Goal: Task Accomplishment & Management: Manage account settings

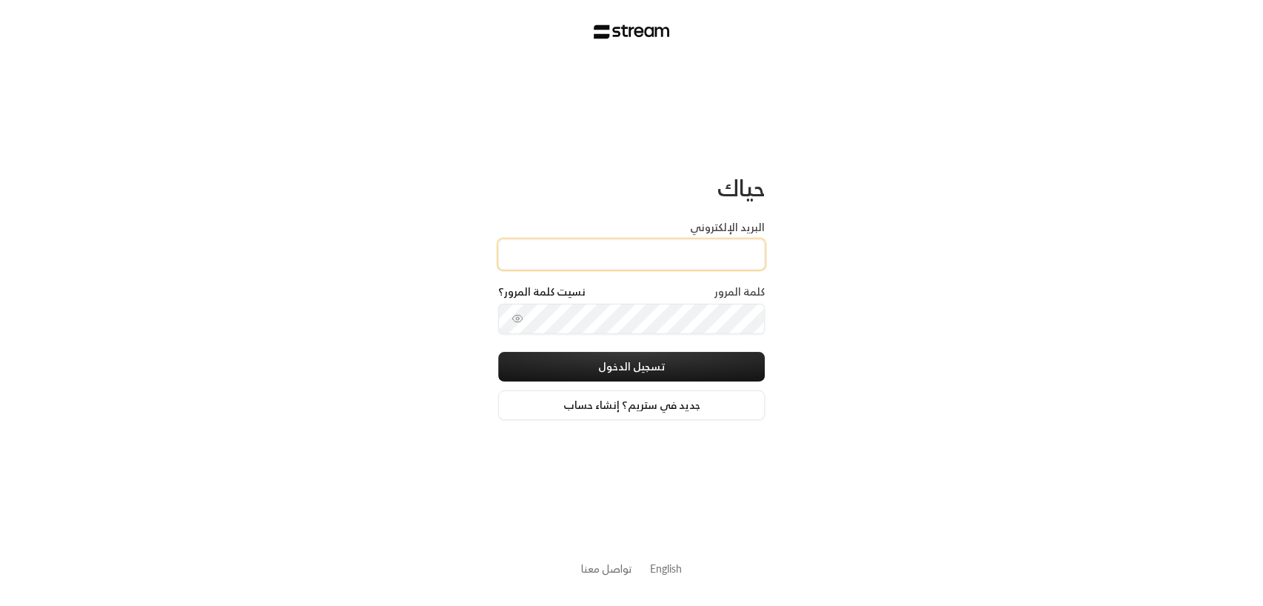
type input "[EMAIL_ADDRESS][DOMAIN_NAME]"
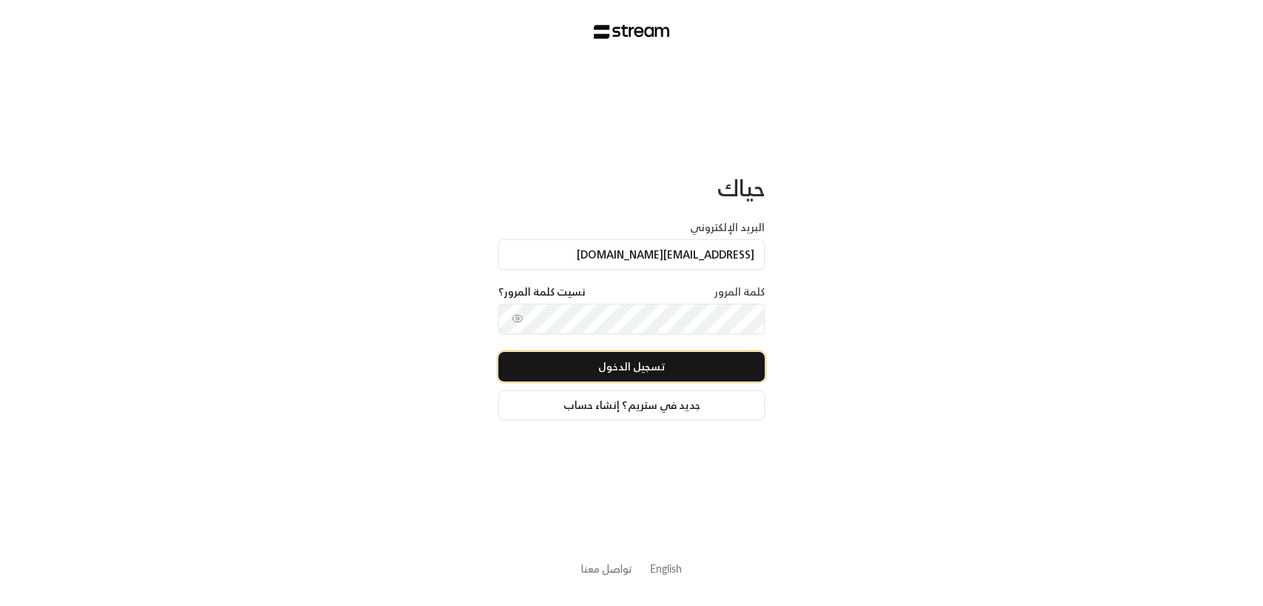
click at [616, 361] on button "تسجيل الدخول" at bounding box center [631, 367] width 267 height 30
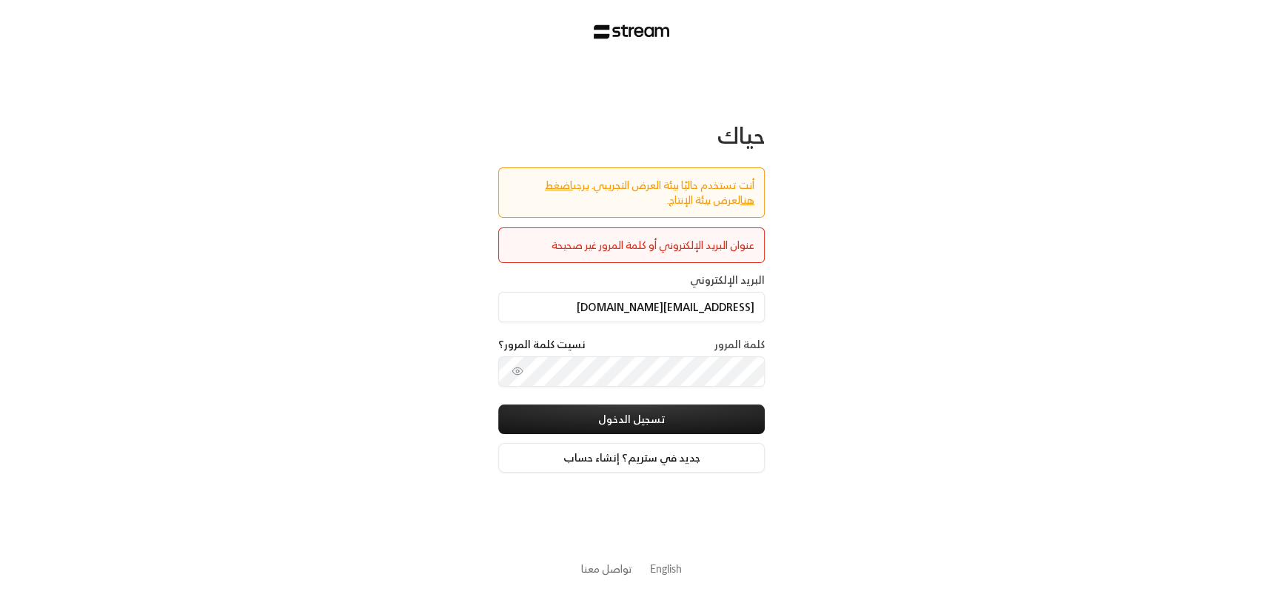
click at [695, 274] on label "البريد الإلكتروني" at bounding box center [727, 279] width 75 height 15
click at [695, 292] on input "[EMAIL_ADDRESS][DOMAIN_NAME]" at bounding box center [631, 307] width 267 height 30
click at [674, 316] on input "[EMAIL_ADDRESS][DOMAIN_NAME]" at bounding box center [631, 307] width 267 height 30
click at [682, 324] on div "البريد الإلكتروني [EMAIL_ADDRESS][DOMAIN_NAME]" at bounding box center [631, 304] width 267 height 64
click at [675, 309] on input "[EMAIL_ADDRESS][DOMAIN_NAME]" at bounding box center [631, 307] width 267 height 30
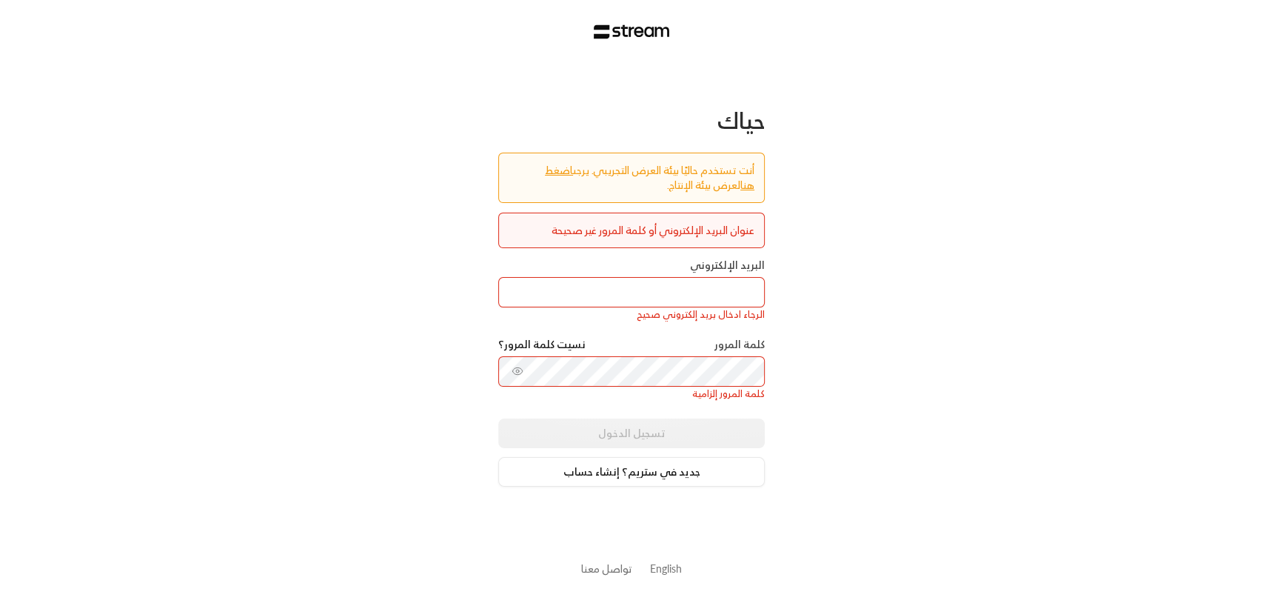
click at [807, 365] on div "حياك أنت تستخدم حاليًا بيئة العرض التجريبي. يرجى اضغط هنا لعرض بيئة الإنتاج. عن…" at bounding box center [631, 303] width 1263 height 606
click at [728, 352] on div "كلمة المرور نسيت كلمة المرور؟" at bounding box center [631, 346] width 267 height 19
click at [681, 298] on input "البريد الإلكتروني" at bounding box center [631, 292] width 267 height 30
click at [680, 282] on input "البريد الإلكتروني" at bounding box center [631, 292] width 267 height 30
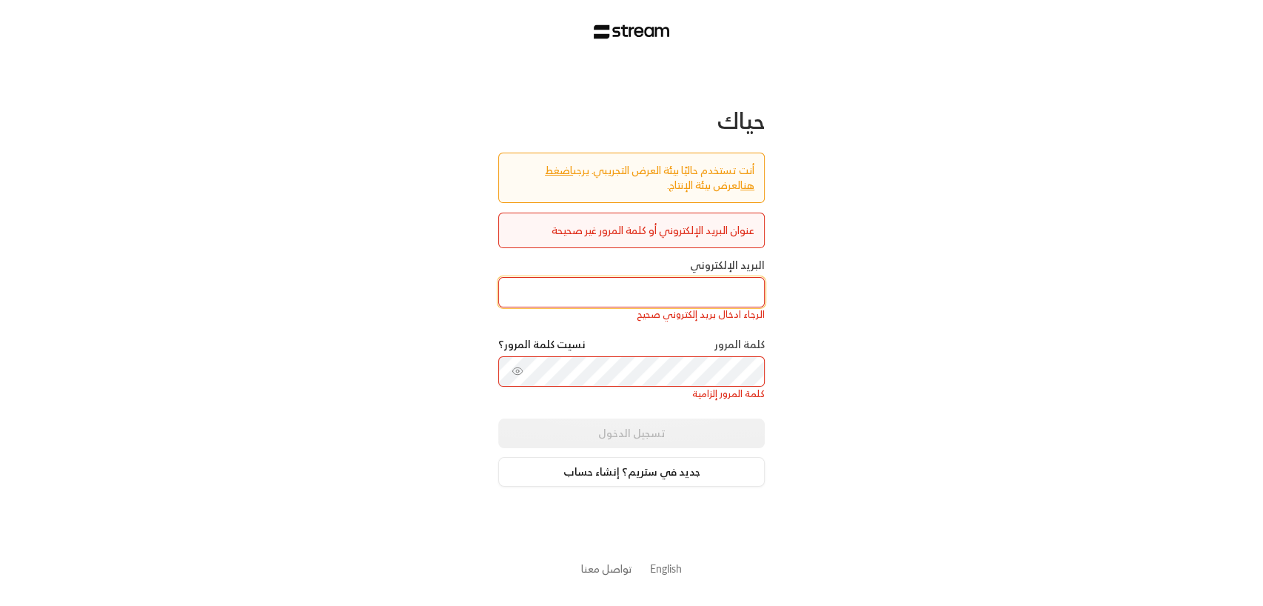
type input "[PERSON_NAME][EMAIL_ADDRESS][DOMAIN_NAME]"
